Goal: Feedback & Contribution: Submit feedback/report problem

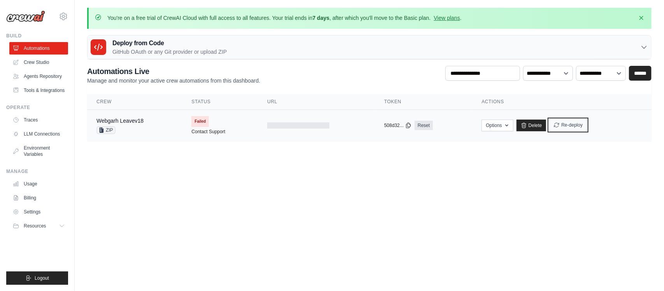
click at [574, 125] on button "Re-deploy" at bounding box center [569, 125] width 38 height 12
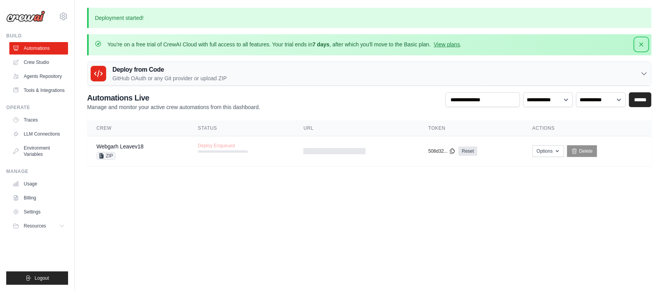
click at [644, 43] on icon "button" at bounding box center [642, 44] width 8 height 8
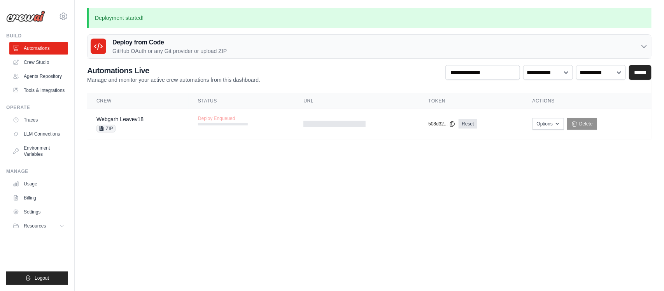
click at [214, 235] on body "augusthaweb@gmail.com Settings Build Automations" at bounding box center [332, 145] width 664 height 291
click at [40, 80] on link "Agents Repository" at bounding box center [39, 76] width 59 height 12
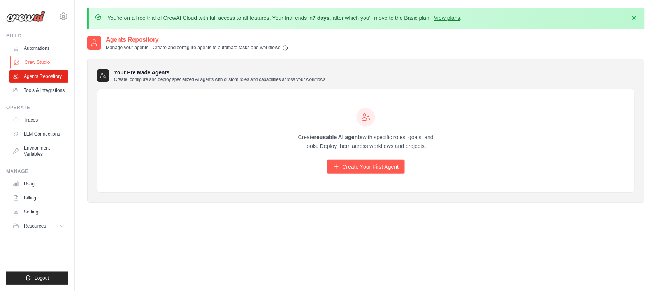
click at [47, 58] on link "Crew Studio" at bounding box center [39, 62] width 59 height 12
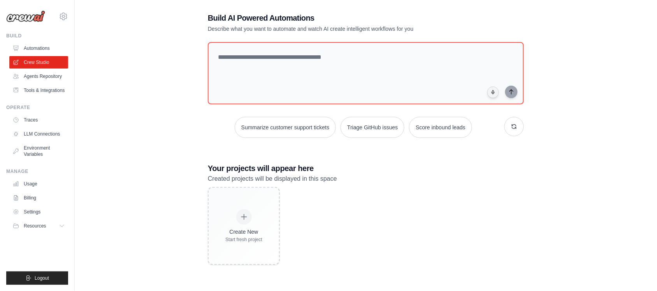
scroll to position [43, 0]
click at [22, 44] on link "Automations" at bounding box center [39, 48] width 59 height 12
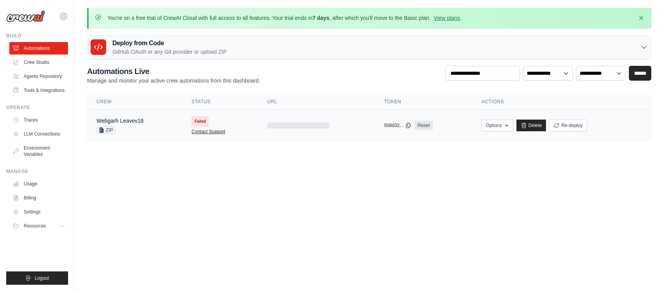
click at [199, 132] on link "Contact Support" at bounding box center [209, 131] width 34 height 6
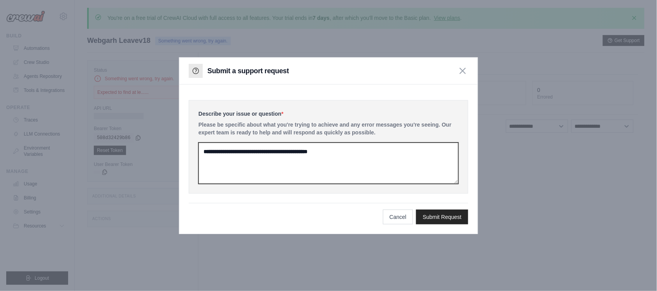
click at [271, 163] on textarea at bounding box center [329, 162] width 260 height 41
click at [271, 155] on textarea at bounding box center [329, 162] width 260 height 41
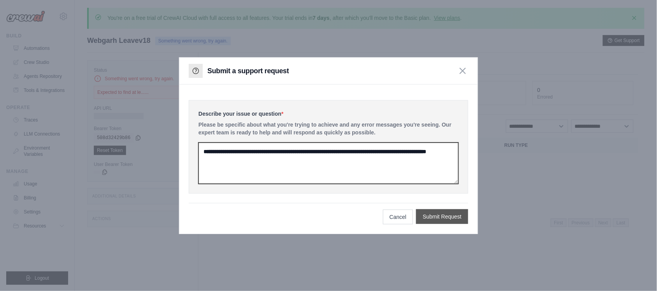
type textarea "**********"
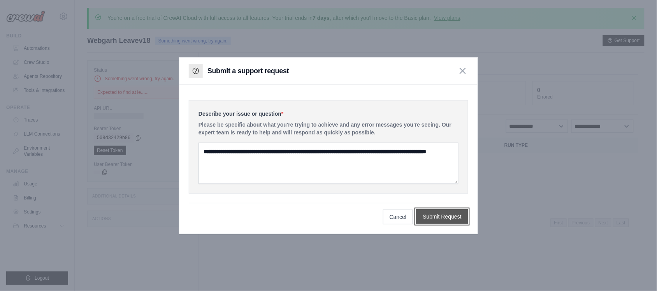
click at [453, 214] on button "Submit Request" at bounding box center [442, 216] width 52 height 15
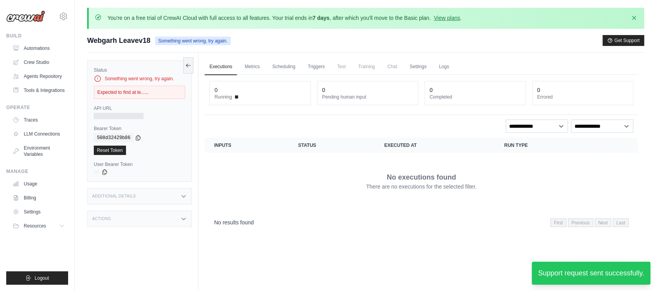
click at [141, 94] on div "Expected to find at le......" at bounding box center [139, 92] width 91 height 13
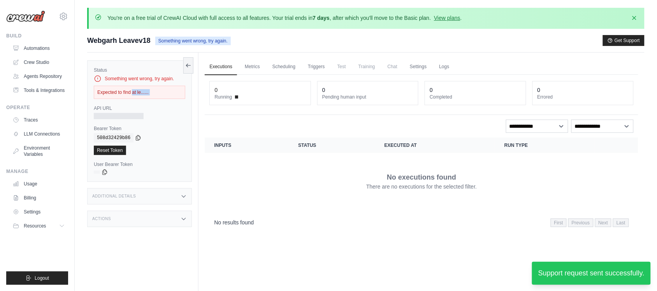
click at [141, 94] on div "Expected to find at le......" at bounding box center [139, 92] width 91 height 13
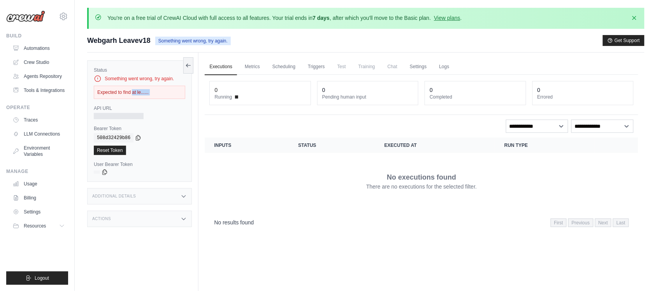
click at [141, 94] on div "Expected to find at le......" at bounding box center [139, 92] width 91 height 13
click at [146, 96] on div "Expected to find at le......" at bounding box center [139, 92] width 91 height 13
click at [635, 15] on icon "button" at bounding box center [635, 18] width 8 height 8
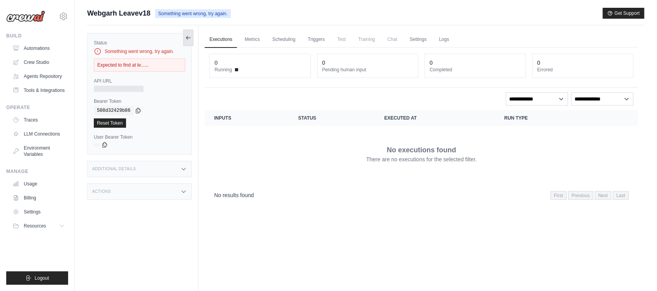
click at [187, 40] on icon at bounding box center [188, 38] width 6 height 6
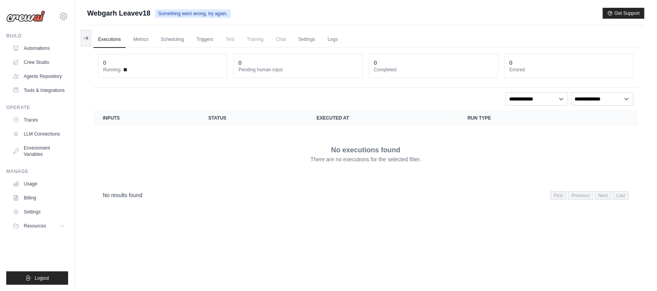
click at [114, 8] on span "Webgarh Leavev18" at bounding box center [118, 13] width 63 height 11
click at [116, 14] on span "Webgarh Leavev18" at bounding box center [118, 13] width 63 height 11
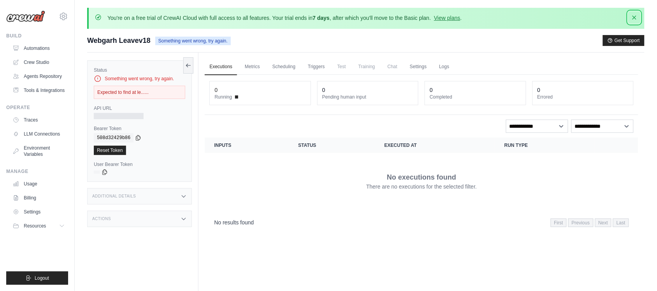
click at [635, 19] on icon "button" at bounding box center [635, 18] width 8 height 8
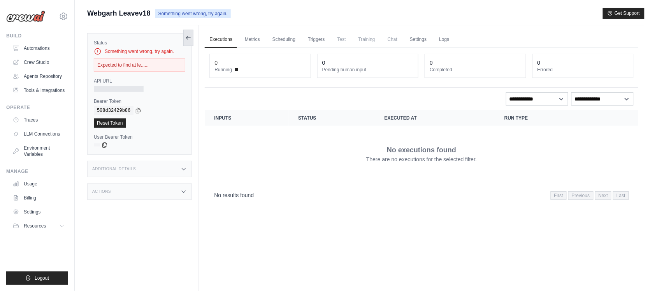
click at [192, 35] on button at bounding box center [188, 38] width 10 height 16
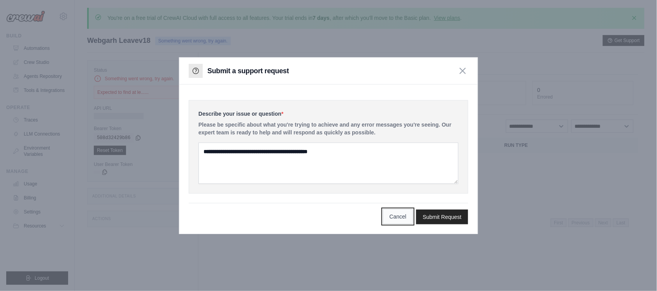
click at [396, 223] on button "Cancel" at bounding box center [398, 216] width 30 height 15
